Goal: Check status: Check status

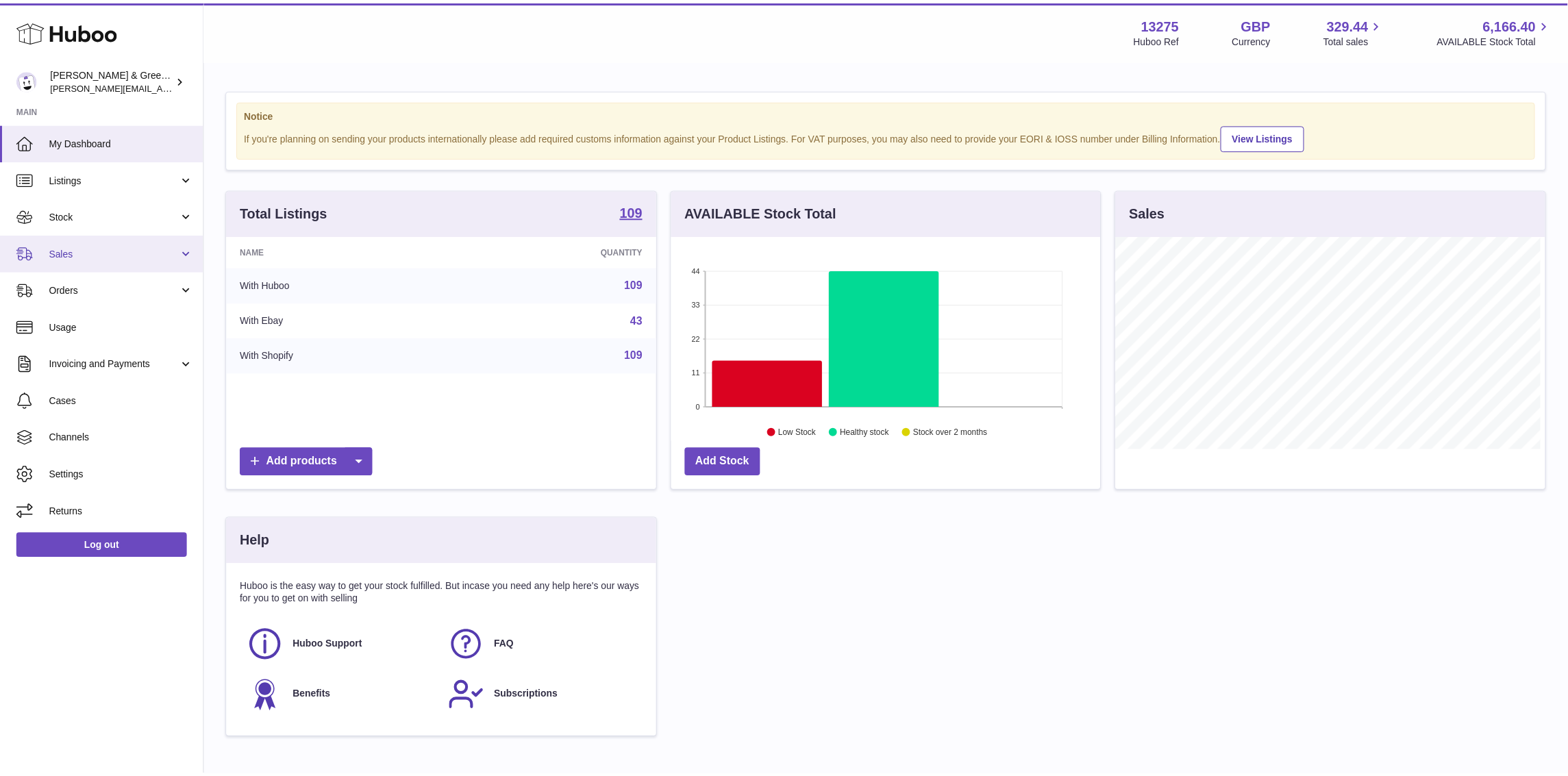
scroll to position [213, 433]
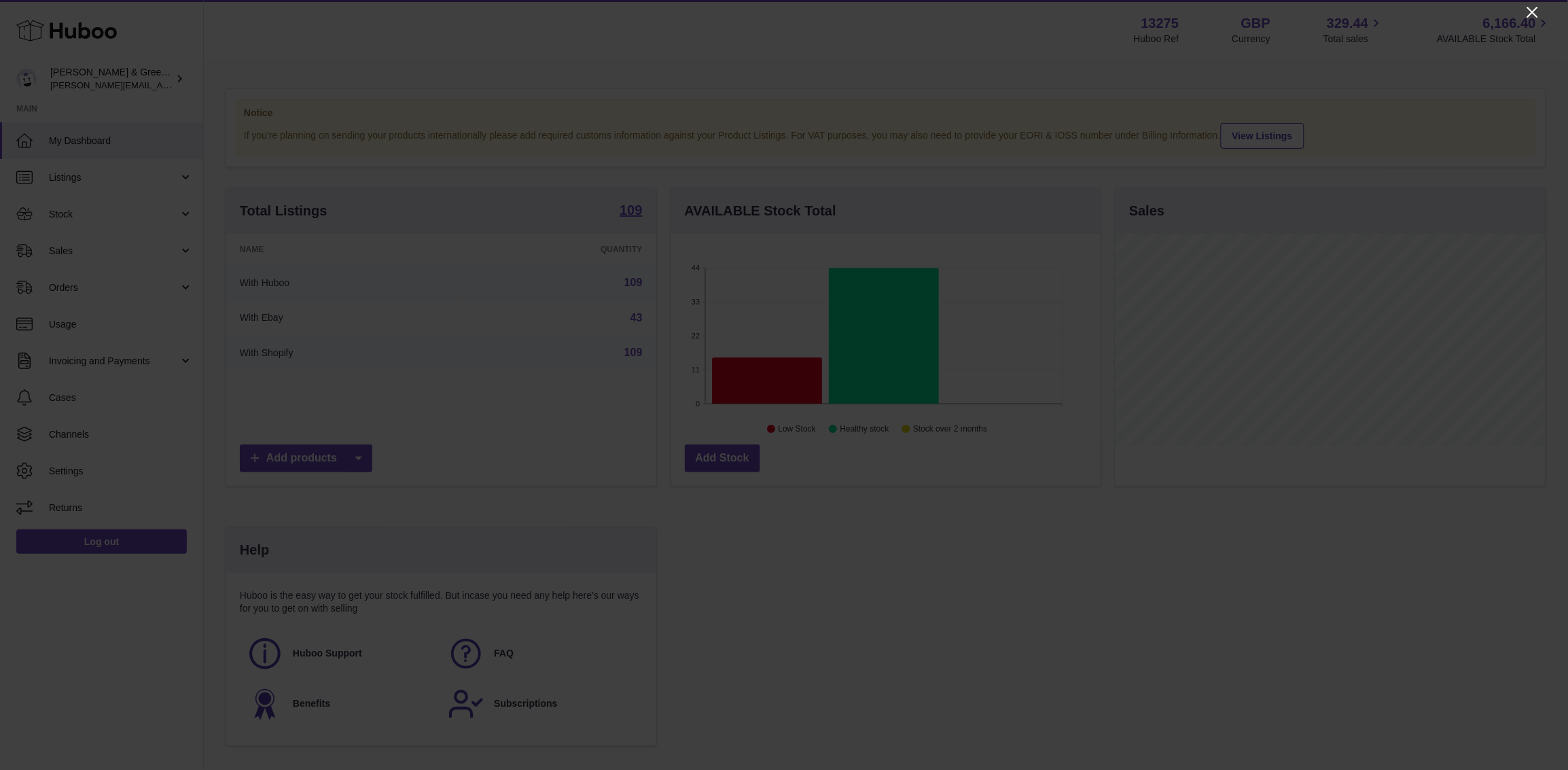
click at [1254, 7] on icon "Close" at bounding box center [1532, 12] width 16 height 16
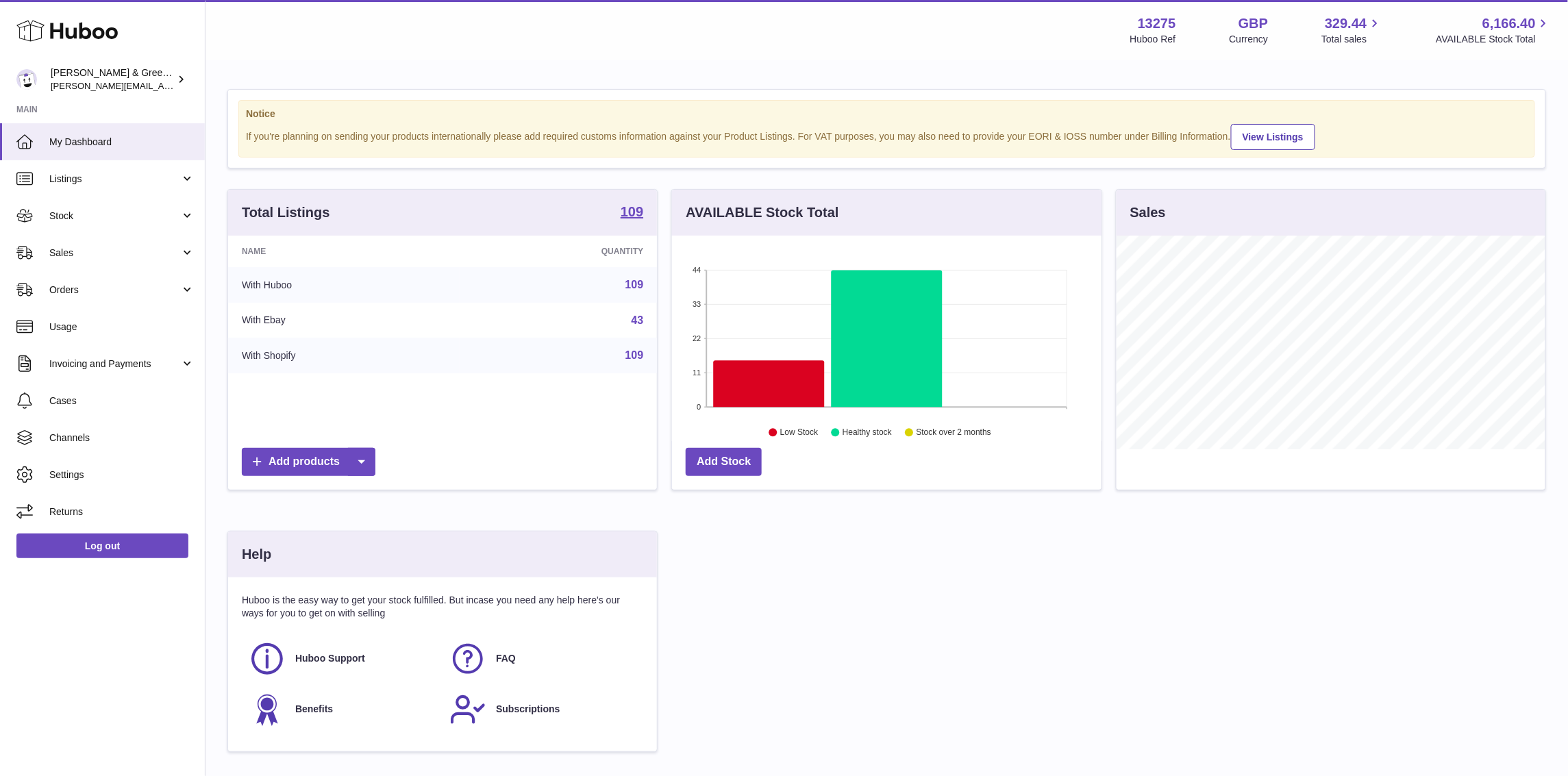
scroll to position [684477, 684502]
click at [103, 261] on link "Sales" at bounding box center [103, 252] width 205 height 37
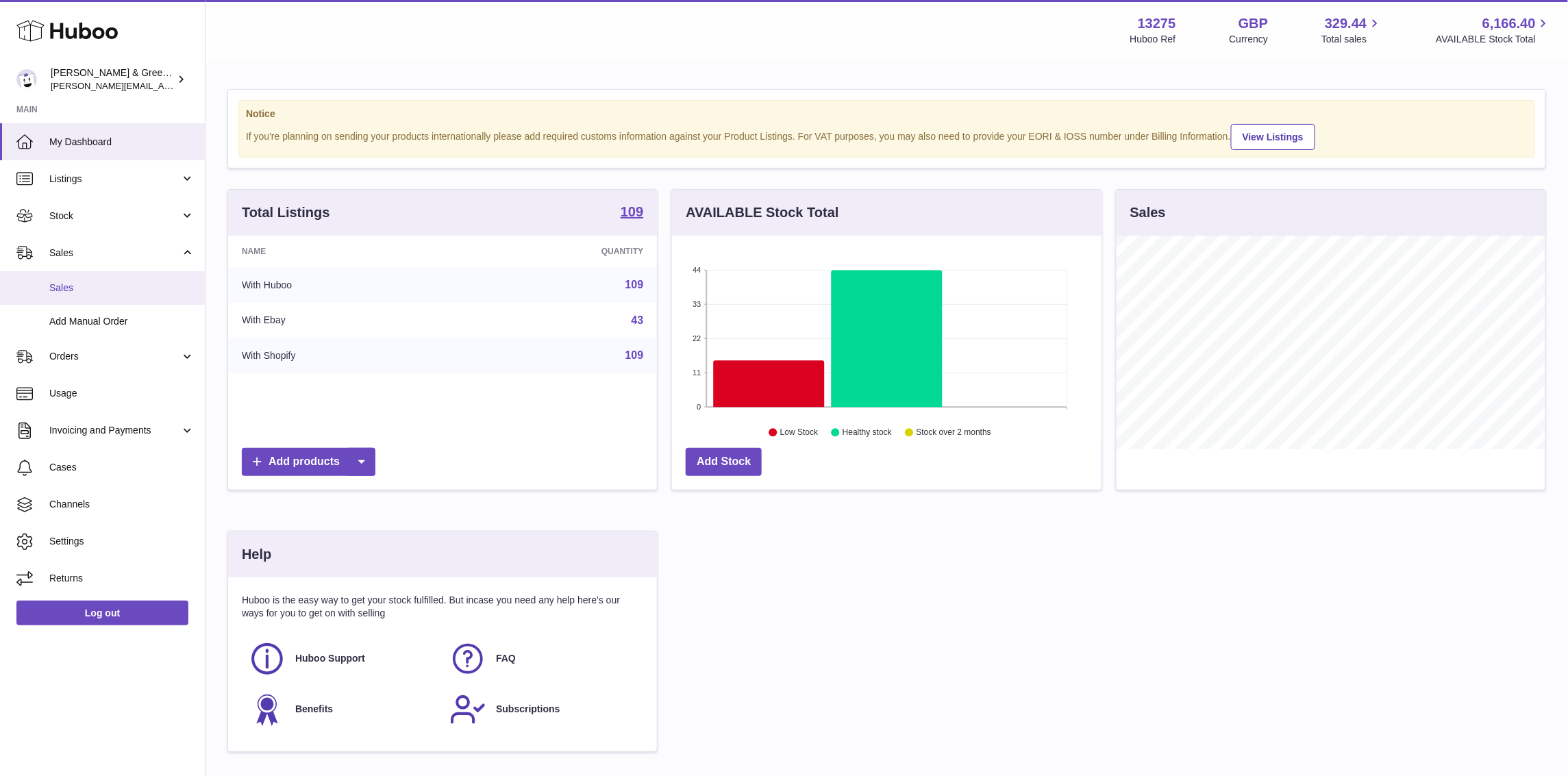
click at [104, 276] on link "Sales" at bounding box center [103, 288] width 205 height 34
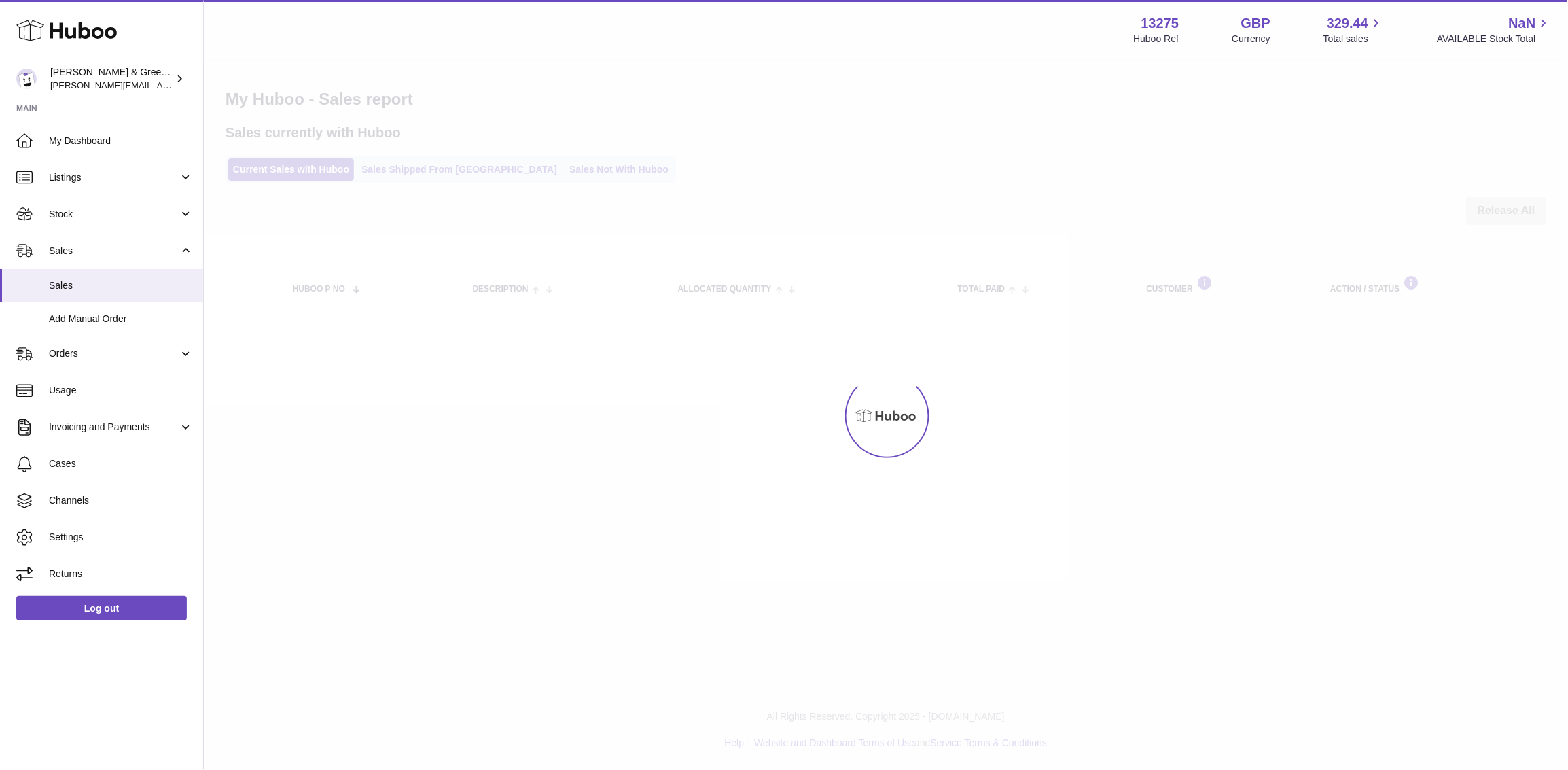
click at [444, 174] on div at bounding box center [886, 415] width 1365 height 709
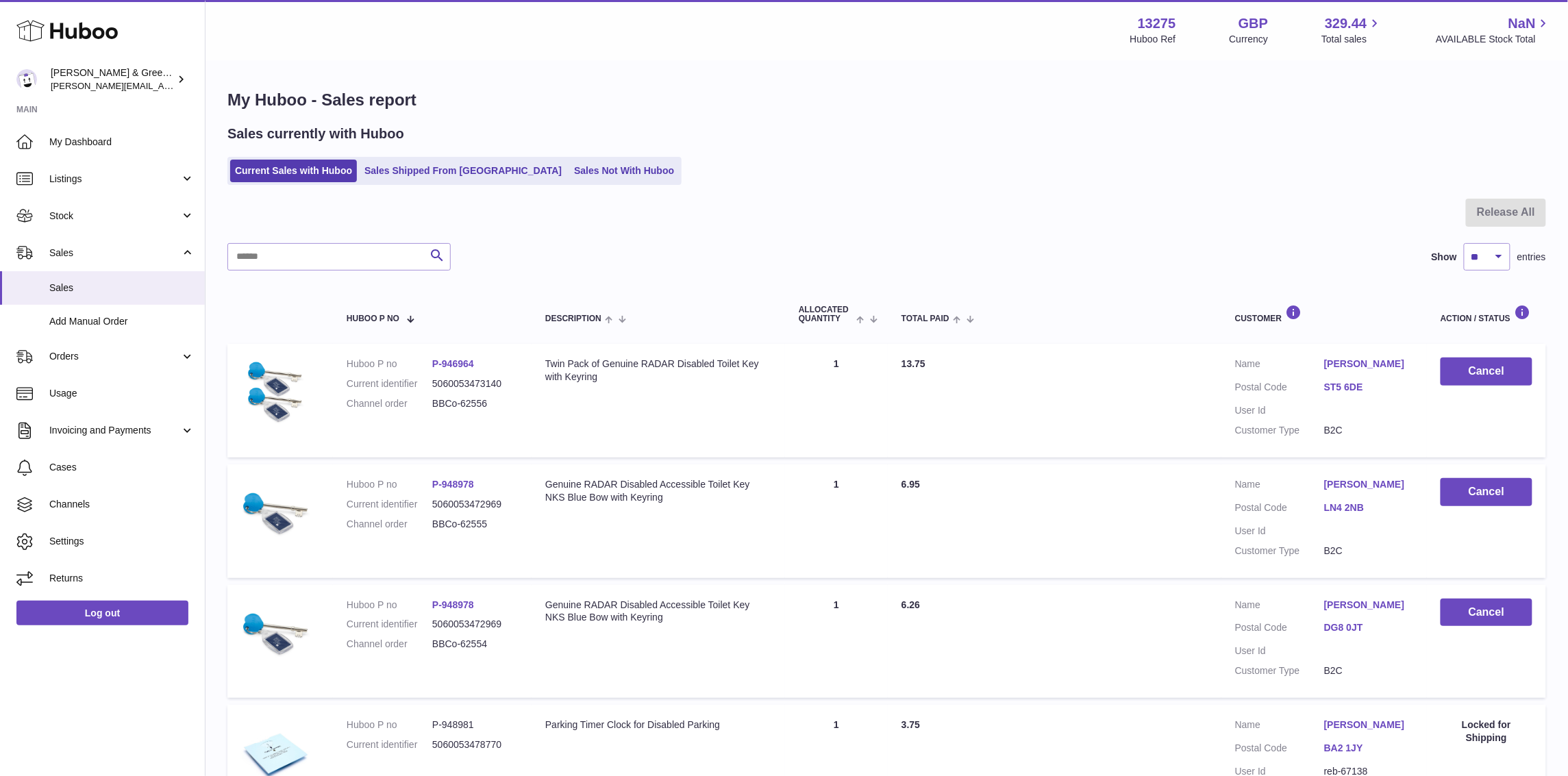
click at [447, 175] on link "Sales Shipped From Huboo" at bounding box center [463, 171] width 207 height 22
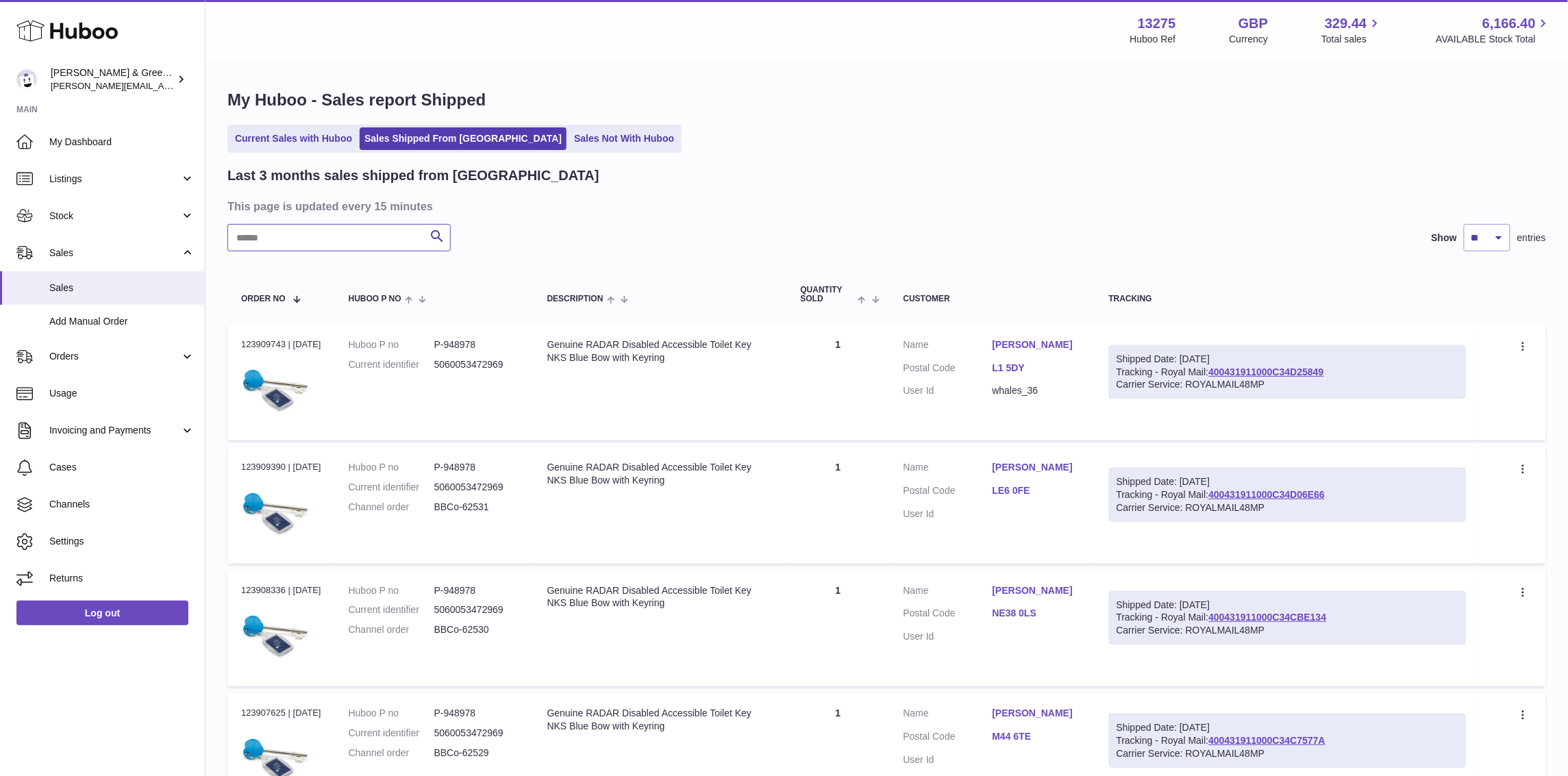
click at [355, 232] on input "text" at bounding box center [339, 237] width 223 height 27
paste input "**********"
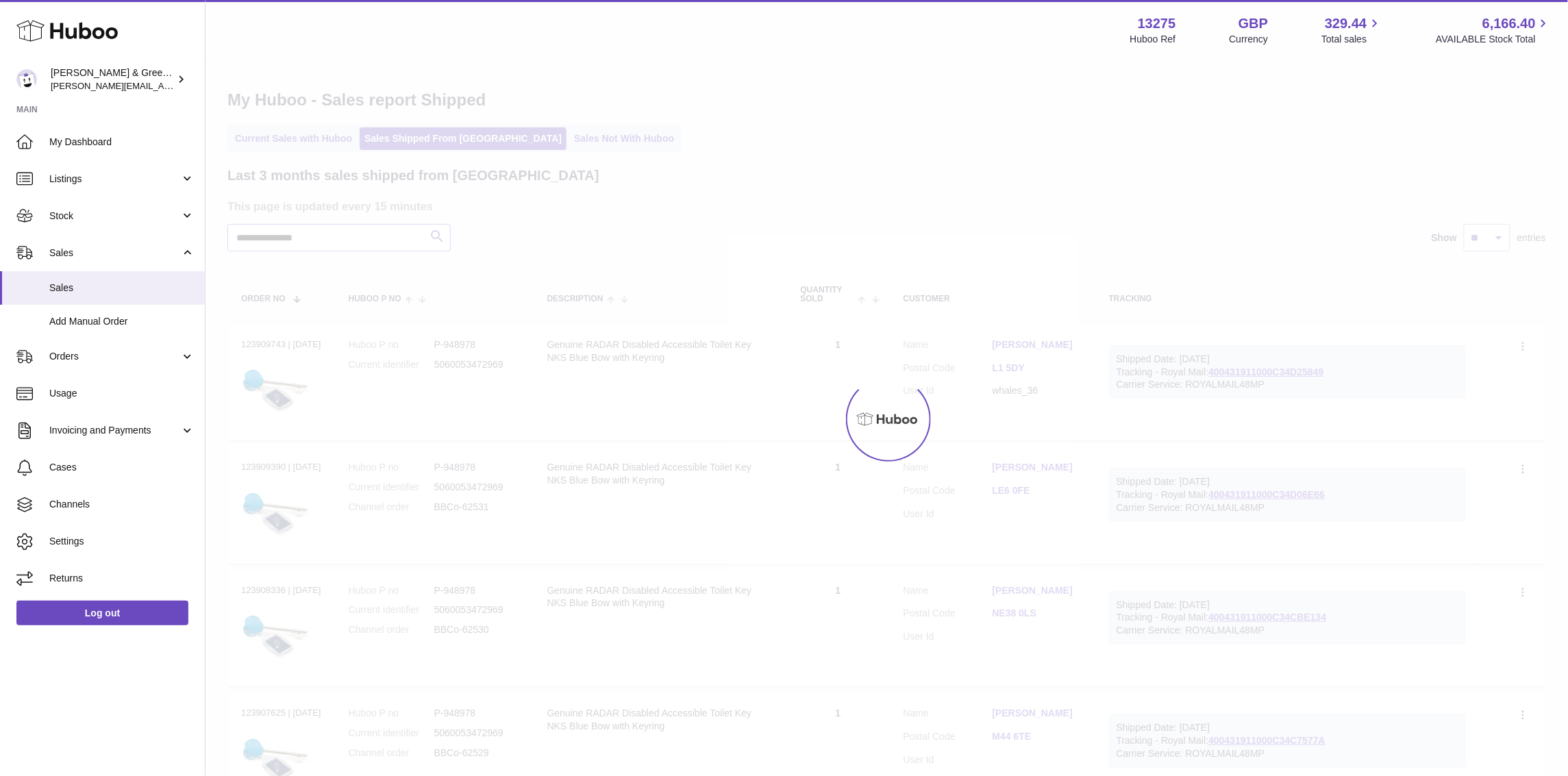
type input "**********"
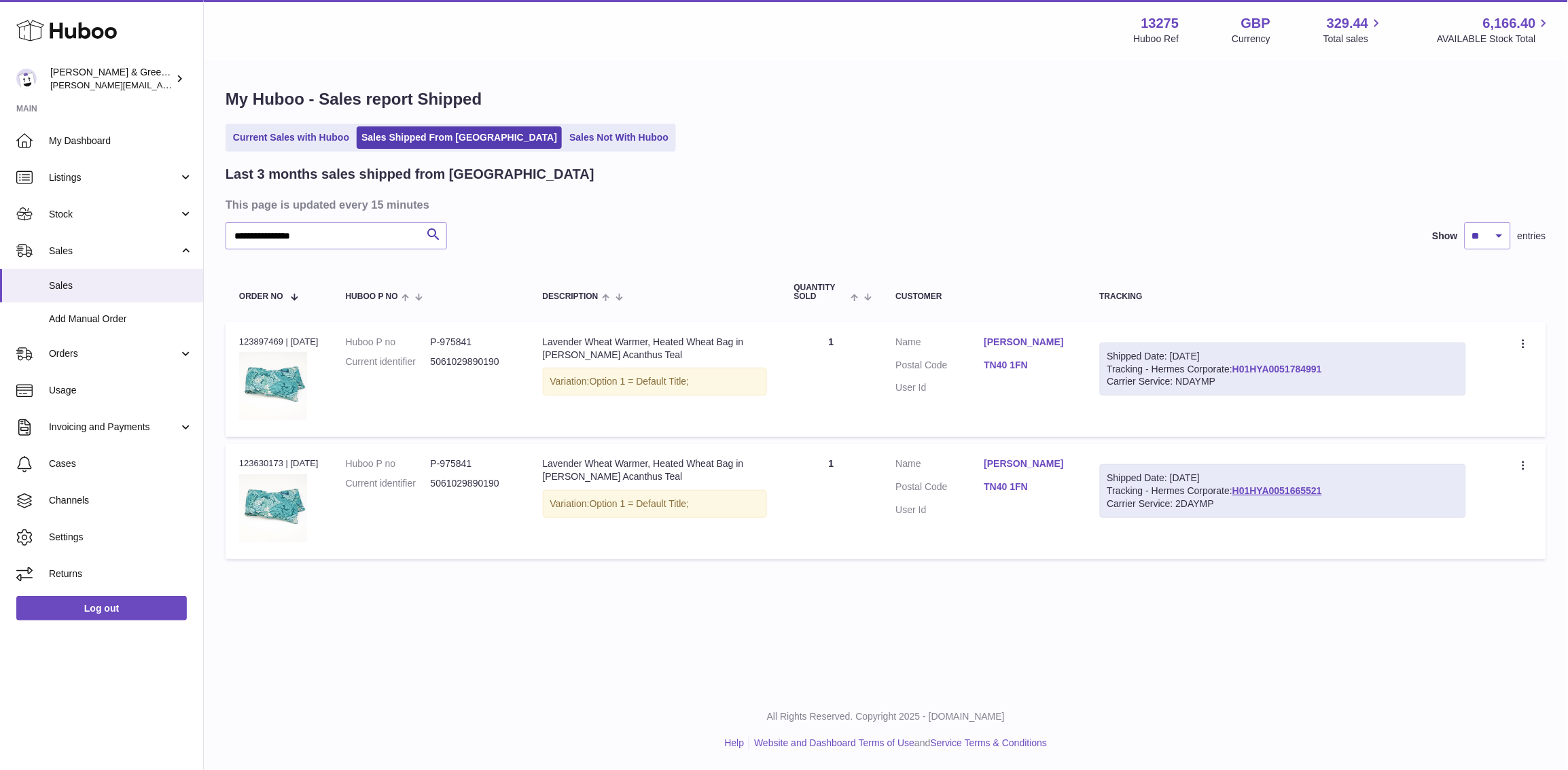
drag, startPoint x: 1377, startPoint y: 370, endPoint x: 1244, endPoint y: 364, distance: 133.1
click at [1244, 364] on div "Shipped Date: 1st Sep 2025 Tracking - Hermes Corporate: H01HYA0051784991 Carrie…" at bounding box center [1283, 369] width 367 height 54
copy link "H01HYA0051784991"
click at [1261, 365] on link "H01HYA0051784991" at bounding box center [1277, 369] width 90 height 11
click at [159, 222] on link "Stock" at bounding box center [102, 214] width 203 height 37
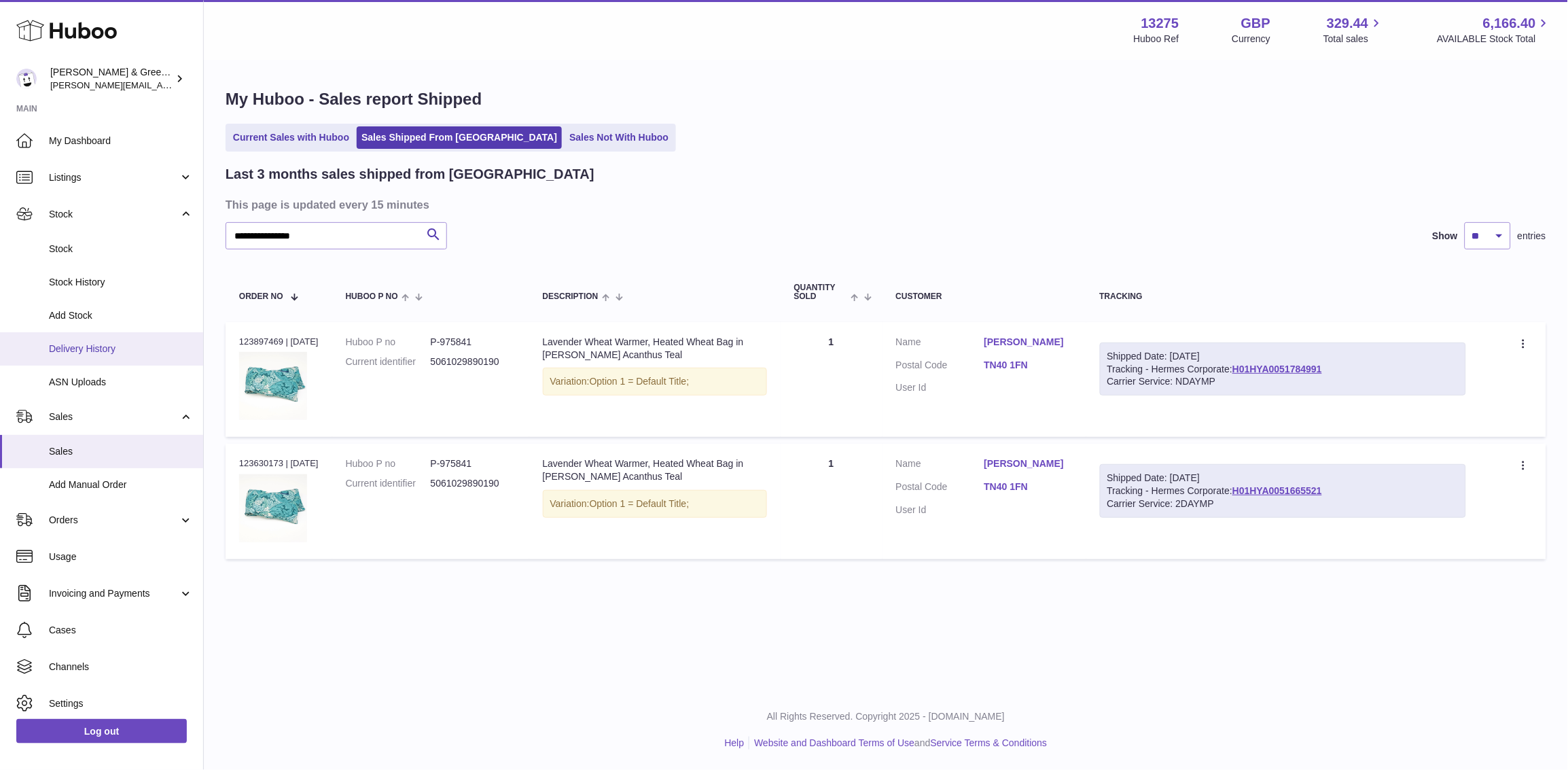
click at [136, 339] on link "Delivery History" at bounding box center [102, 349] width 203 height 33
